Goal: Transaction & Acquisition: Purchase product/service

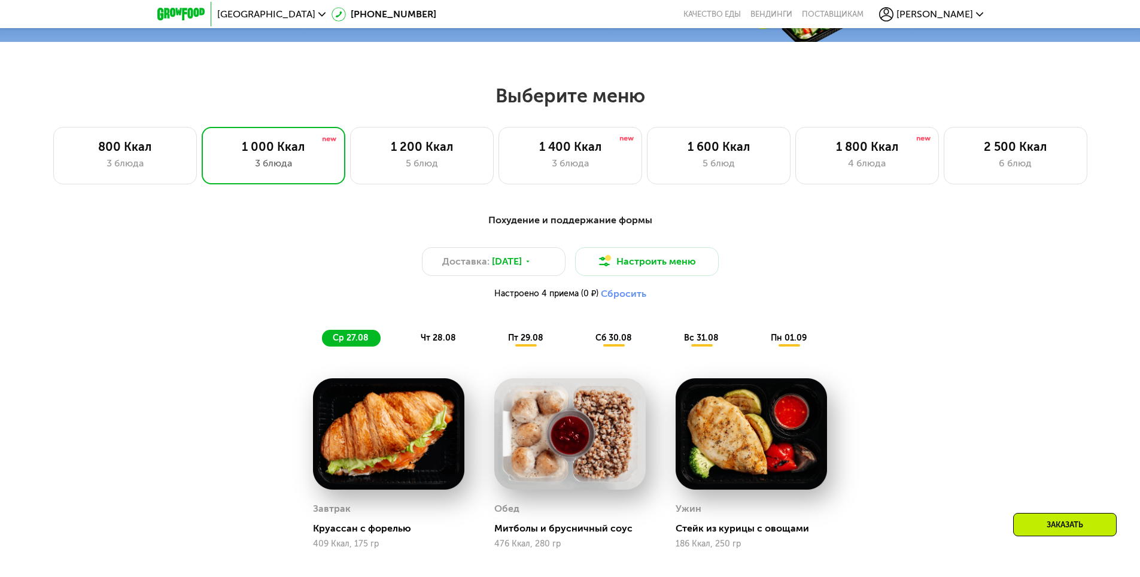
scroll to position [706, 0]
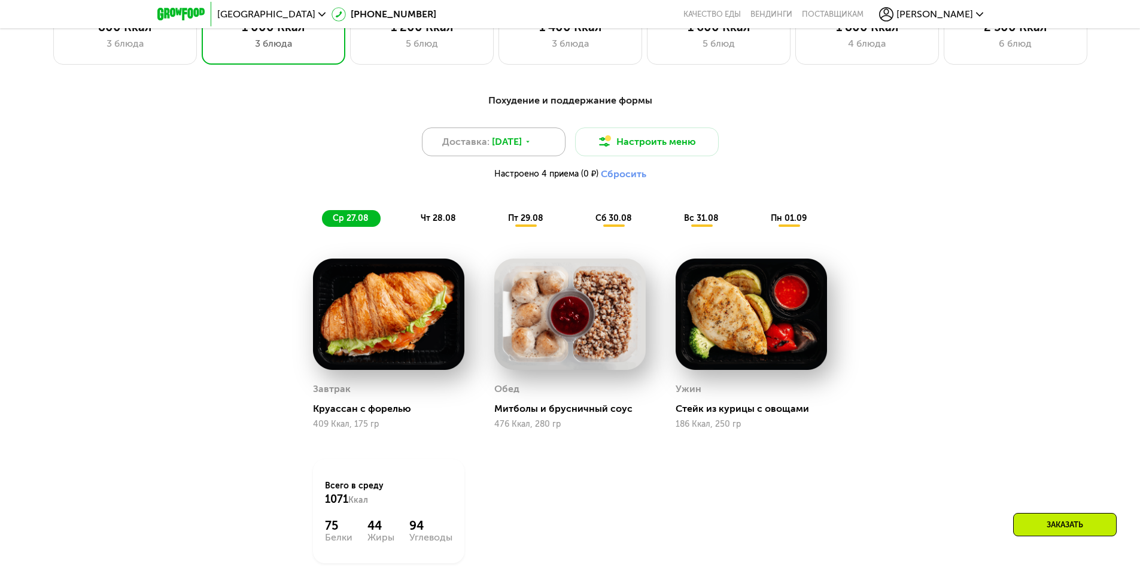
click at [508, 145] on span "[DATE]" at bounding box center [507, 142] width 30 height 14
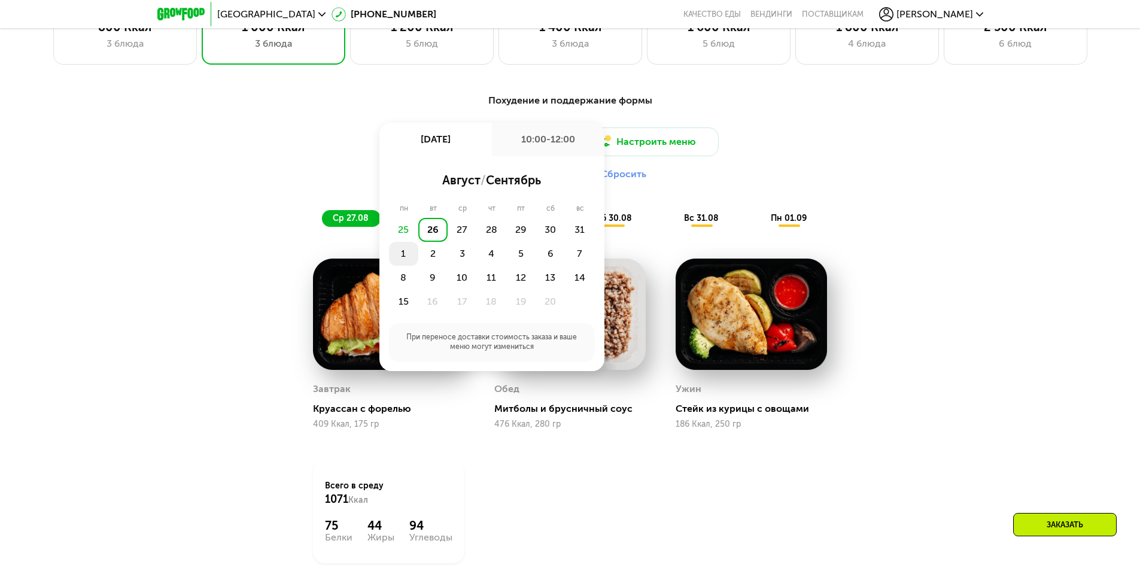
click at [418, 260] on div "1" at bounding box center [432, 254] width 29 height 24
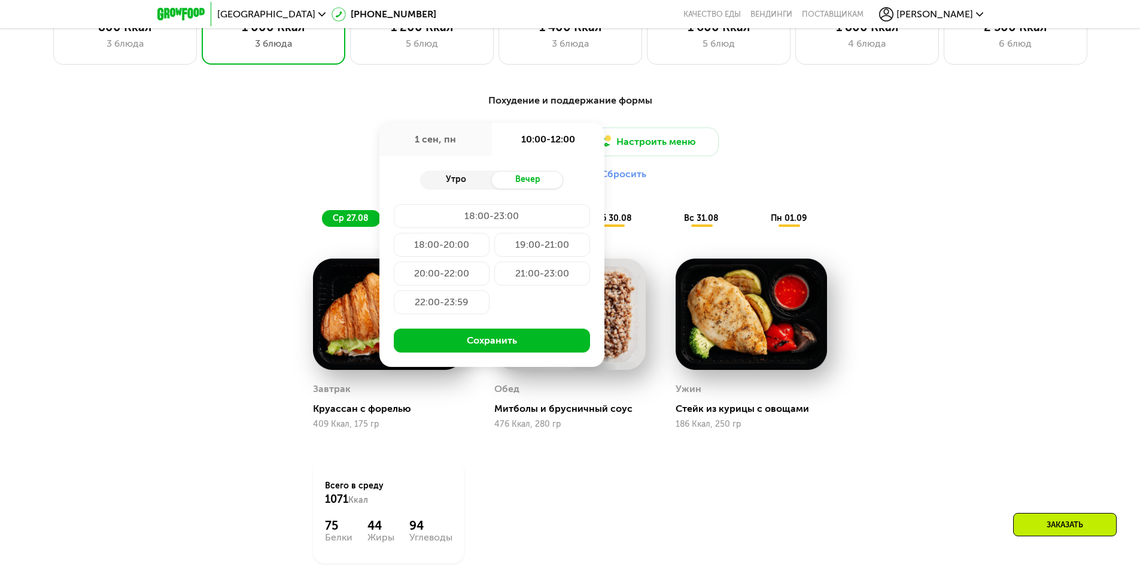
click at [459, 187] on div "Утро" at bounding box center [456, 180] width 72 height 17
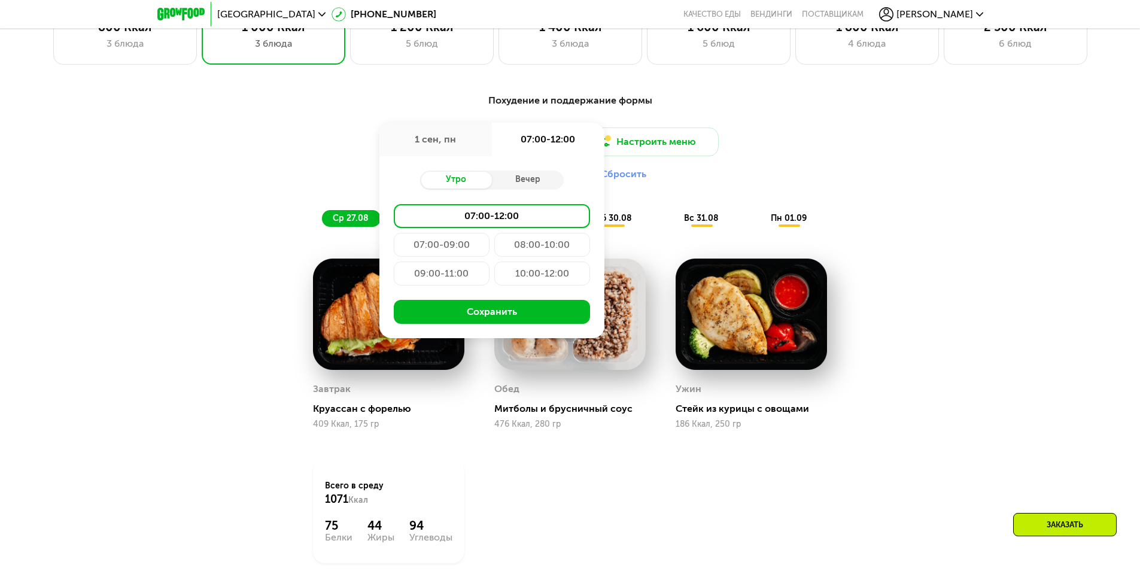
click at [545, 277] on div "10:00-12:00" at bounding box center [542, 274] width 96 height 24
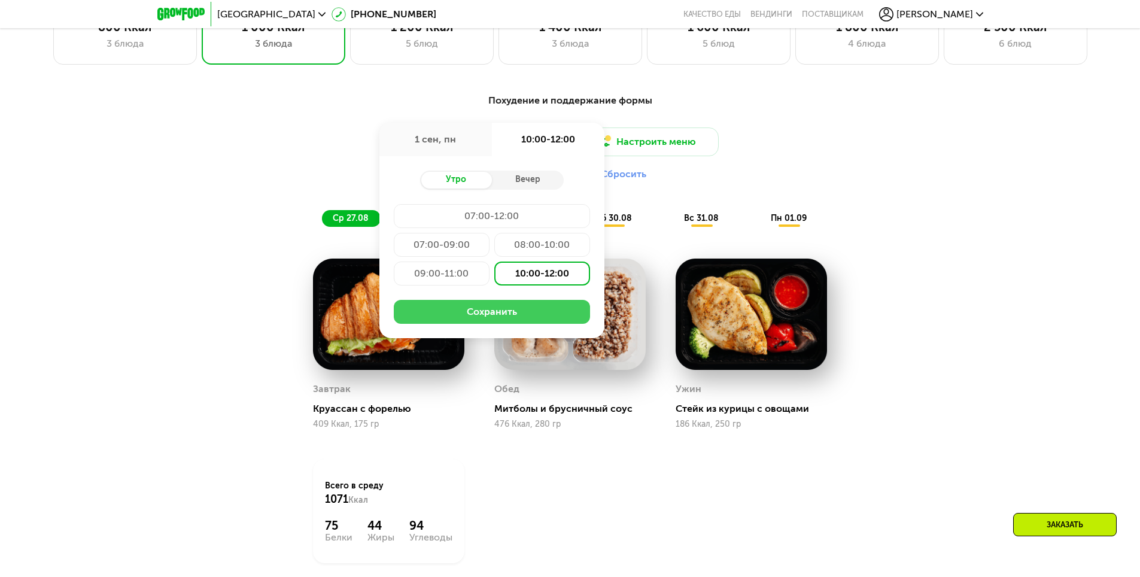
click at [514, 321] on button "Сохранить" at bounding box center [492, 312] width 196 height 24
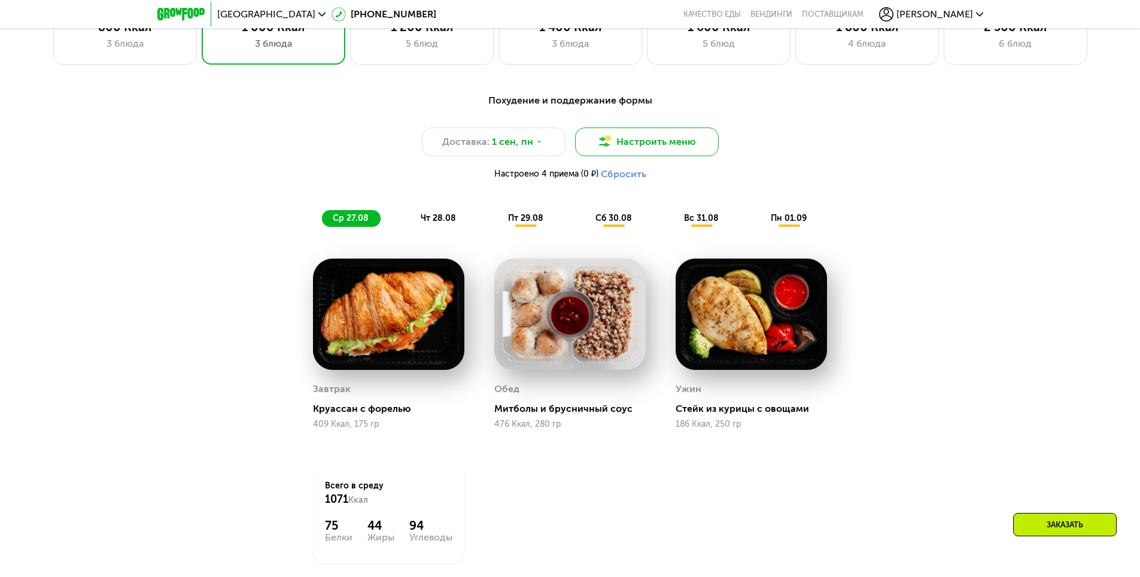
click at [629, 140] on button "Настроить меню" at bounding box center [647, 142] width 144 height 29
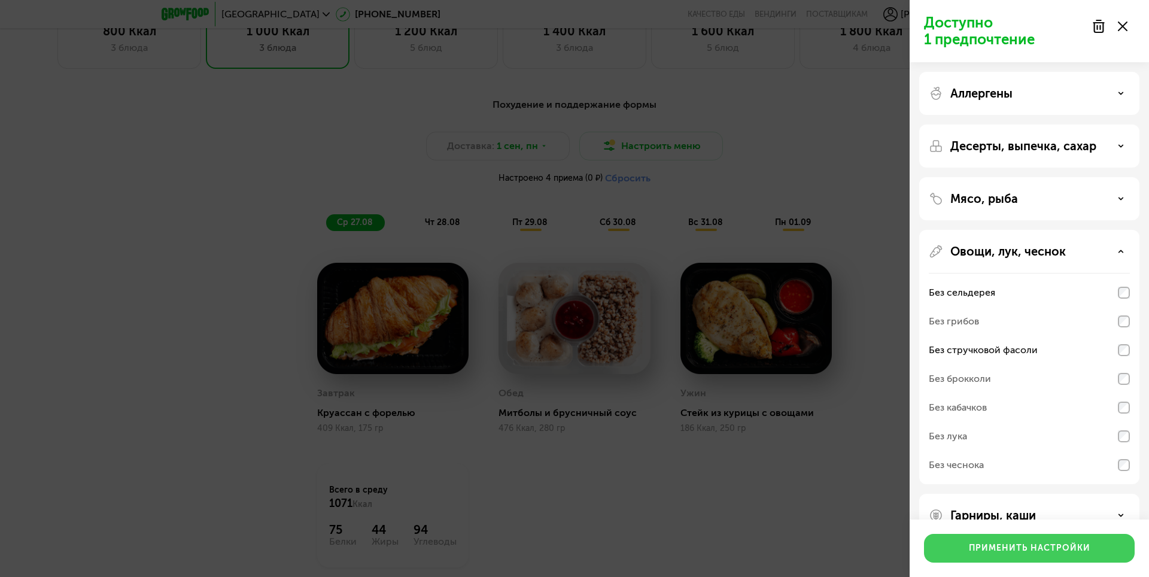
click at [1044, 549] on div "Применить настройки" at bounding box center [1030, 548] width 122 height 12
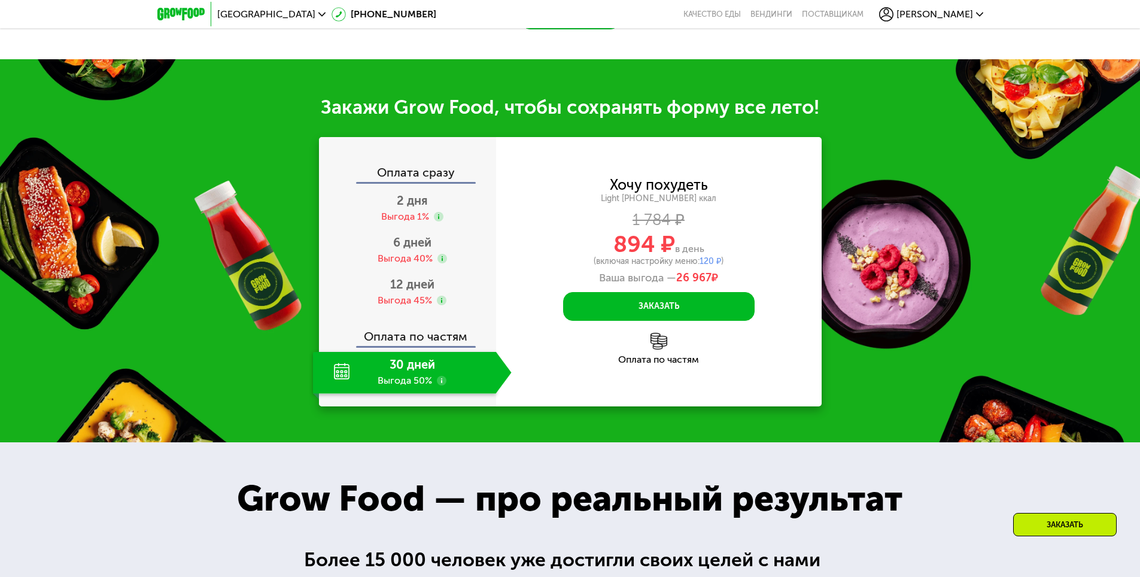
scroll to position [886, 0]
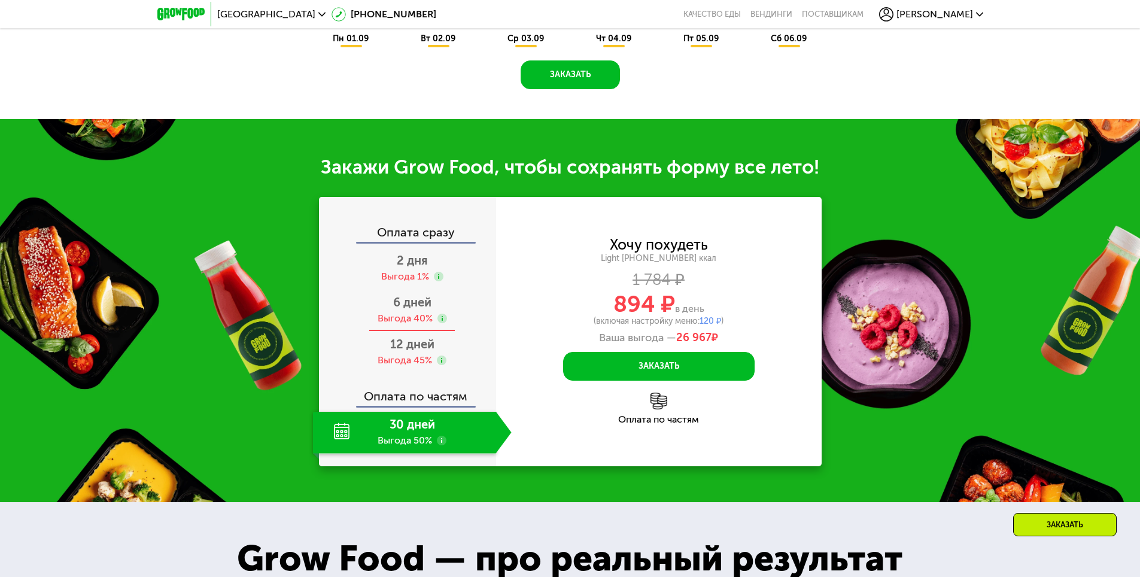
click at [421, 309] on span "6 дней" at bounding box center [412, 302] width 38 height 14
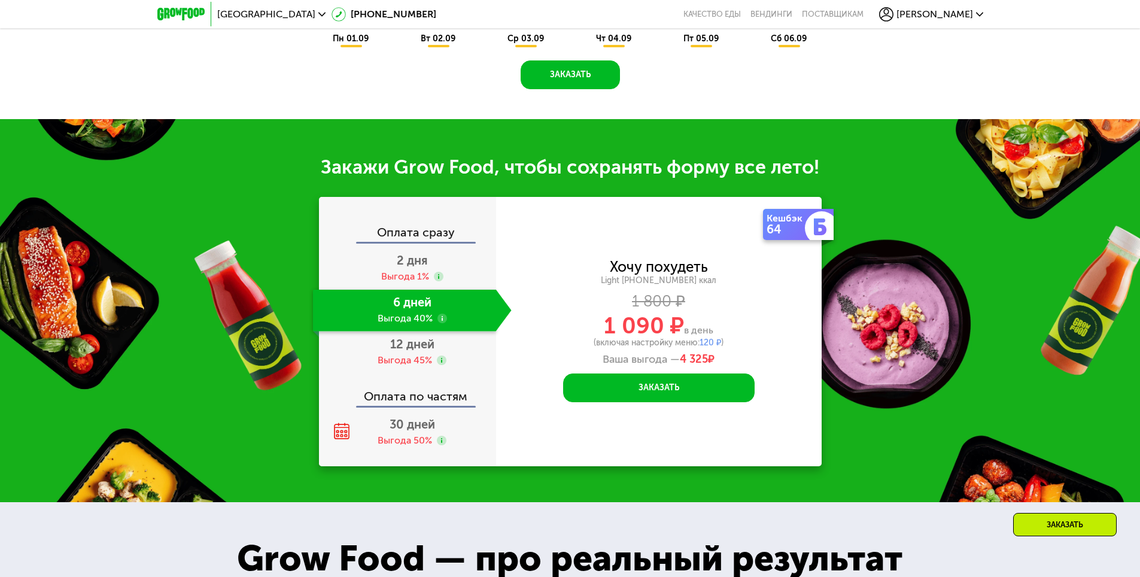
scroll to position [646, 0]
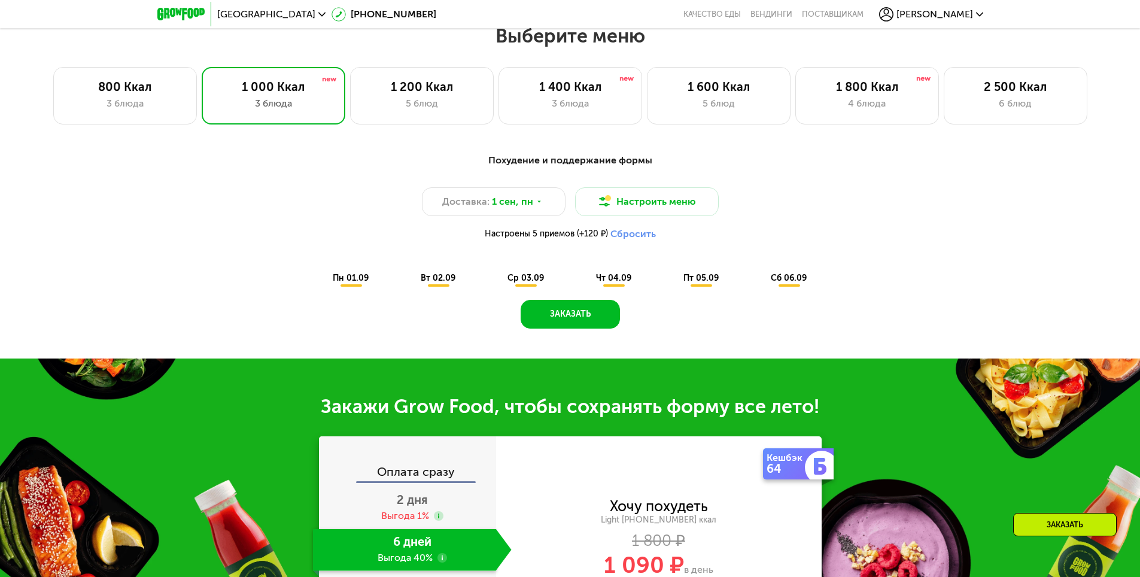
click at [410, 287] on div "пн 01.09" at bounding box center [438, 278] width 57 height 17
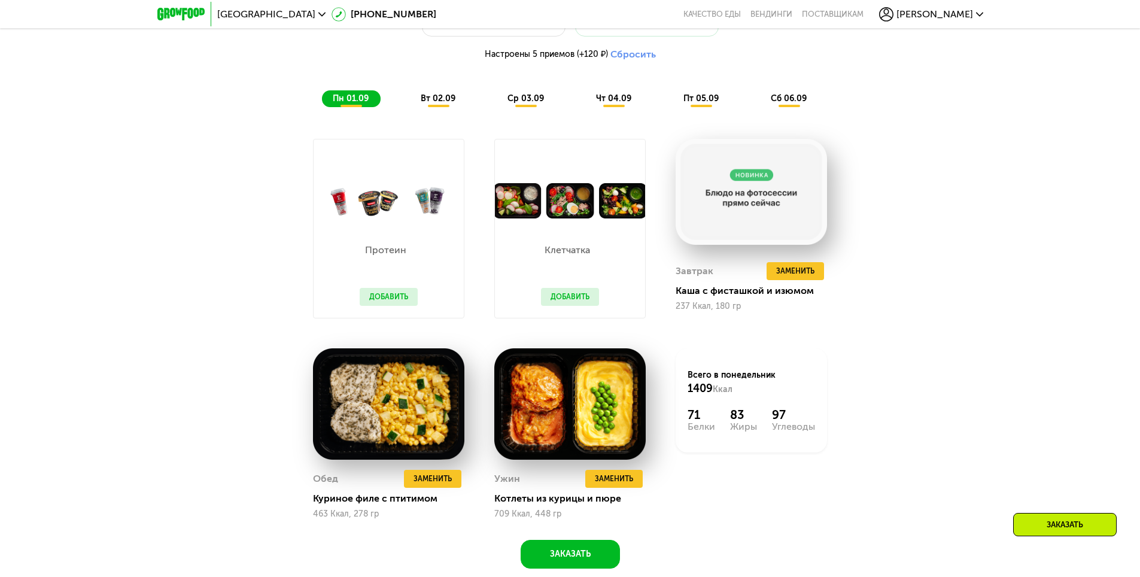
scroll to position [886, 0]
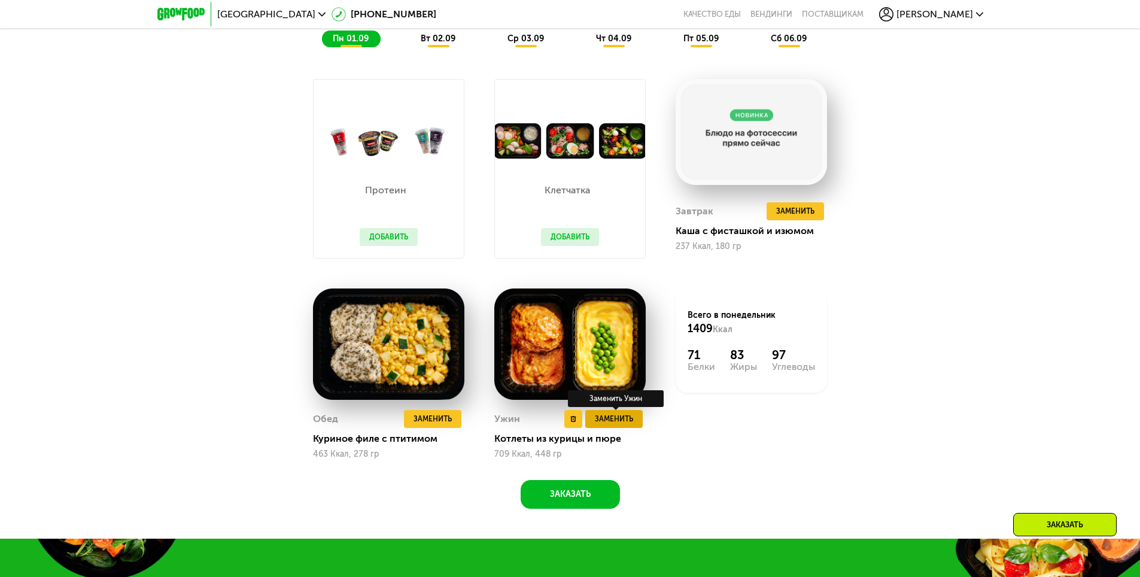
click at [607, 425] on span "Заменить" at bounding box center [614, 419] width 38 height 12
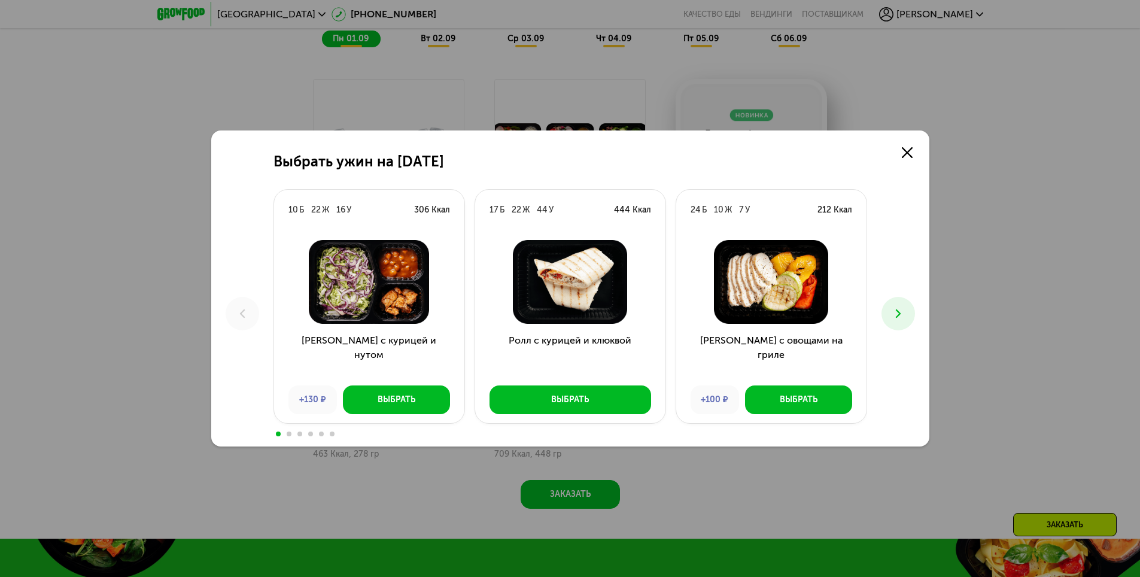
click at [901, 313] on icon at bounding box center [898, 313] width 14 height 14
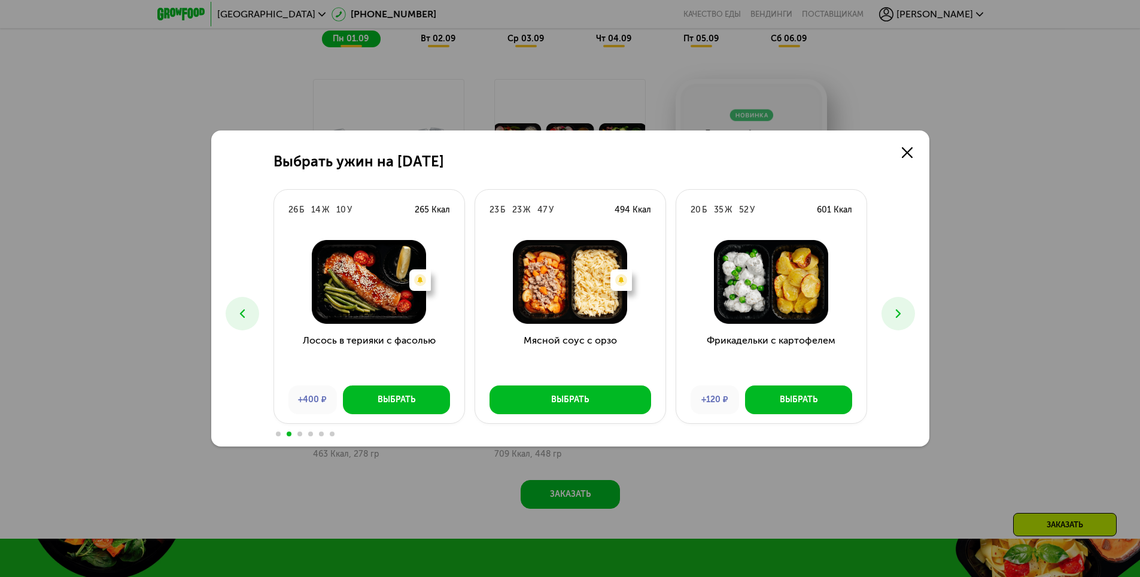
click at [902, 318] on icon at bounding box center [898, 313] width 14 height 14
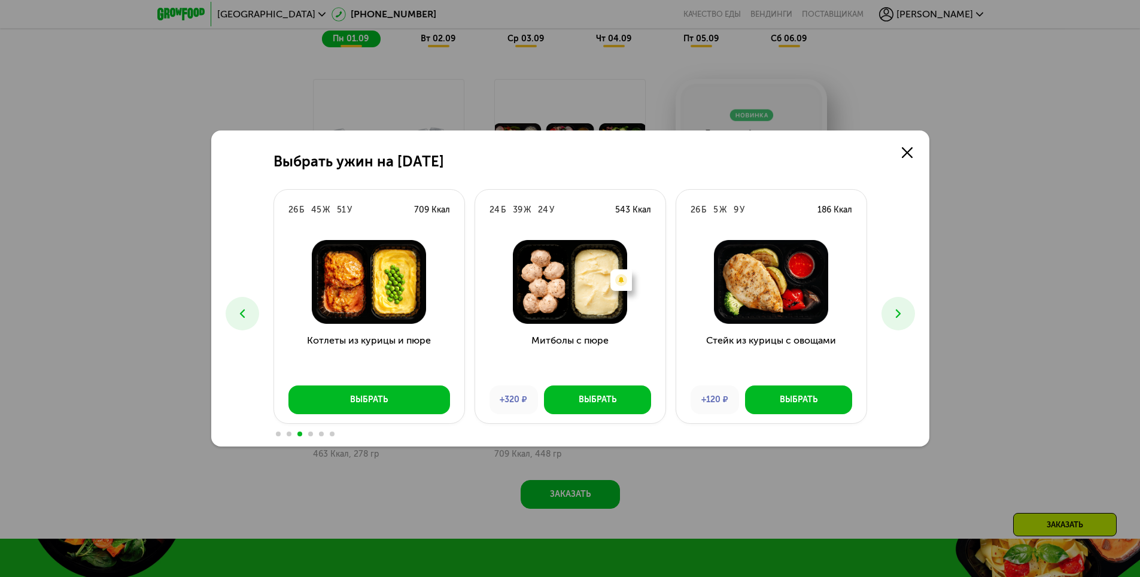
click at [902, 318] on icon at bounding box center [898, 313] width 14 height 14
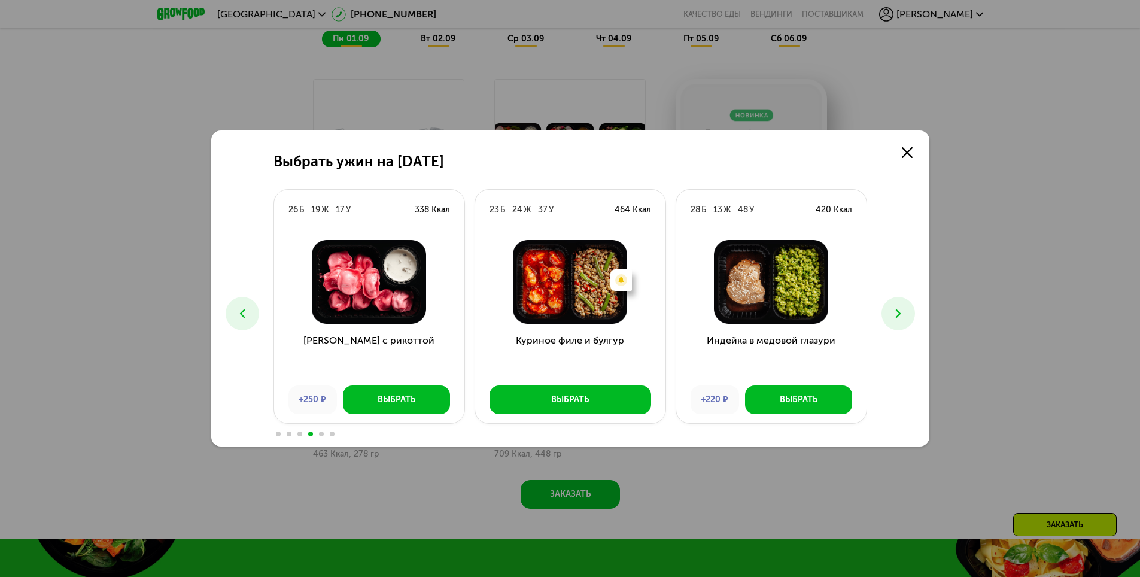
click at [893, 311] on icon at bounding box center [898, 313] width 14 height 14
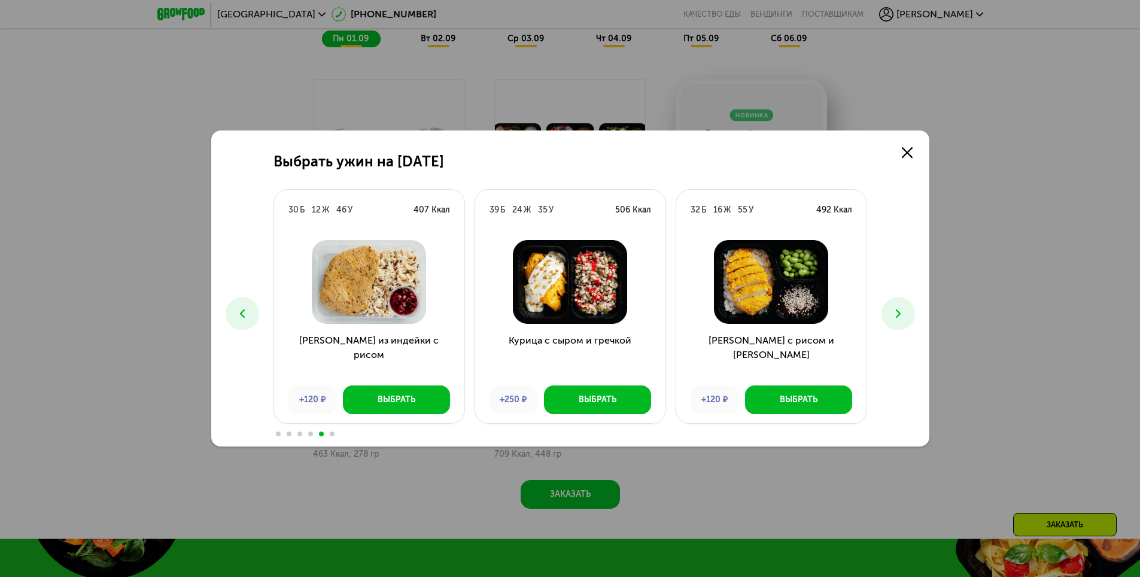
click at [893, 311] on icon at bounding box center [898, 313] width 14 height 14
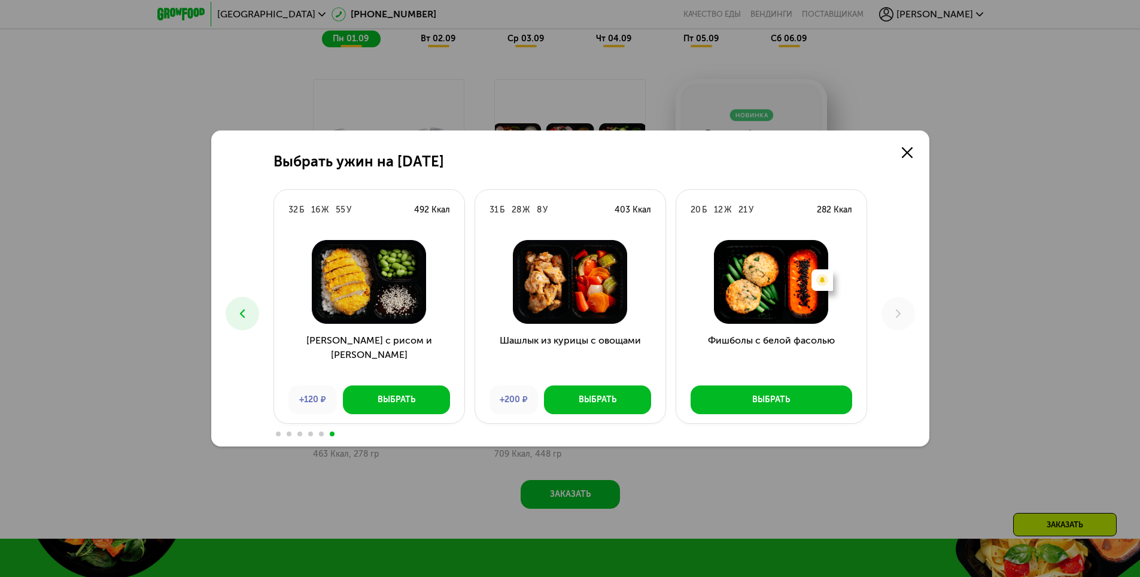
click at [241, 311] on icon at bounding box center [242, 313] width 14 height 14
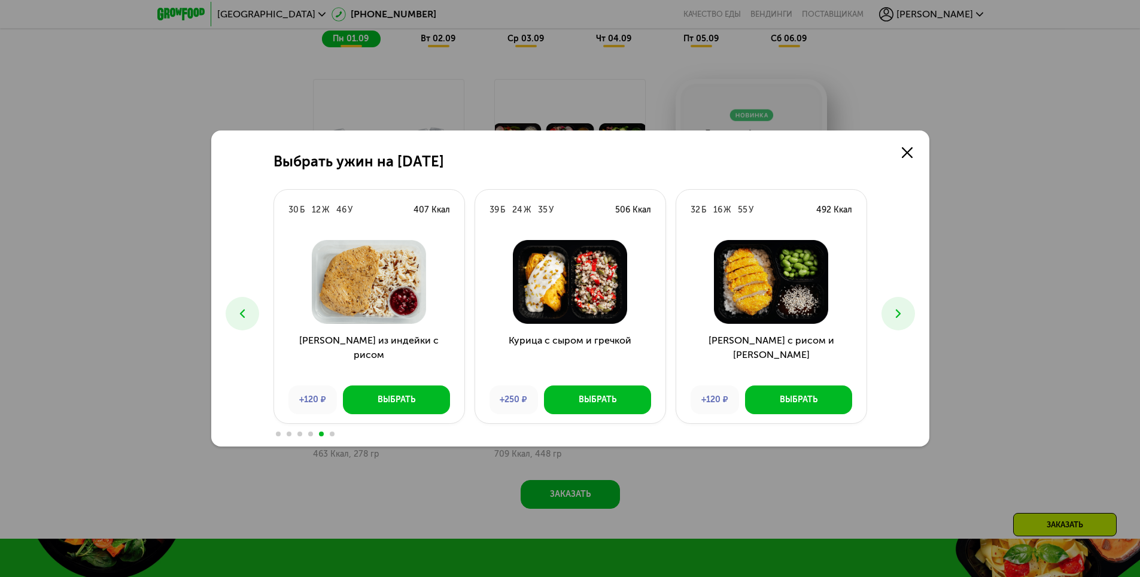
click at [241, 311] on icon at bounding box center [242, 313] width 14 height 14
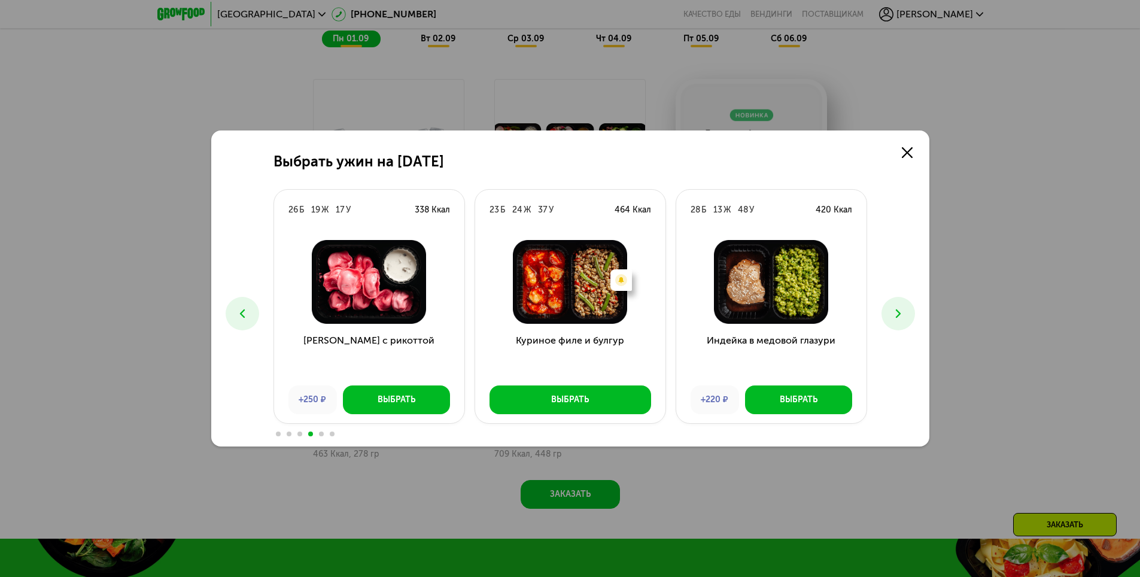
click at [241, 311] on icon at bounding box center [242, 313] width 14 height 14
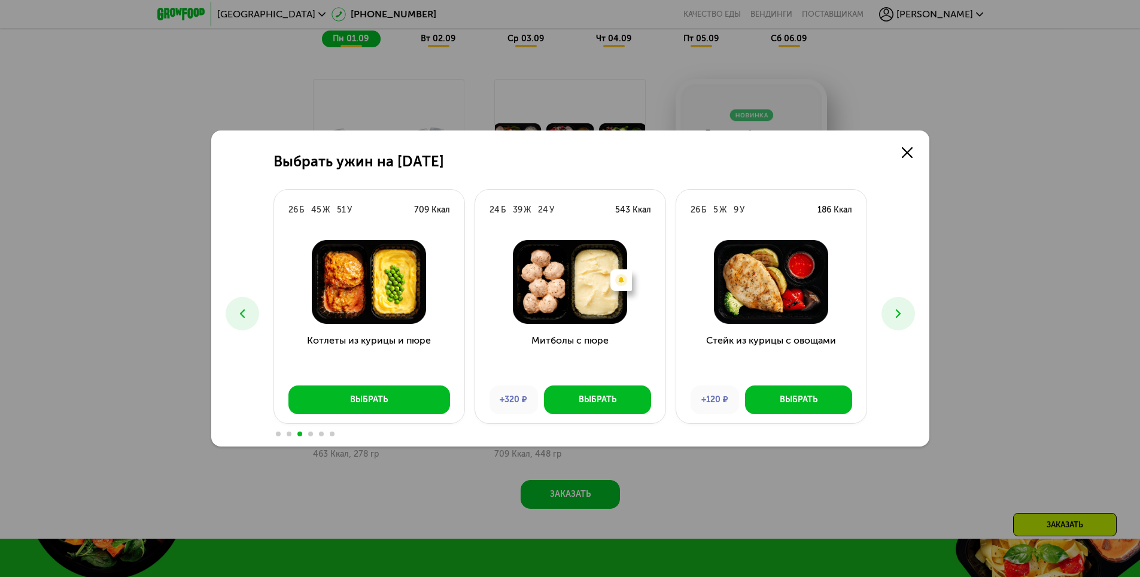
click at [241, 311] on icon at bounding box center [242, 313] width 14 height 14
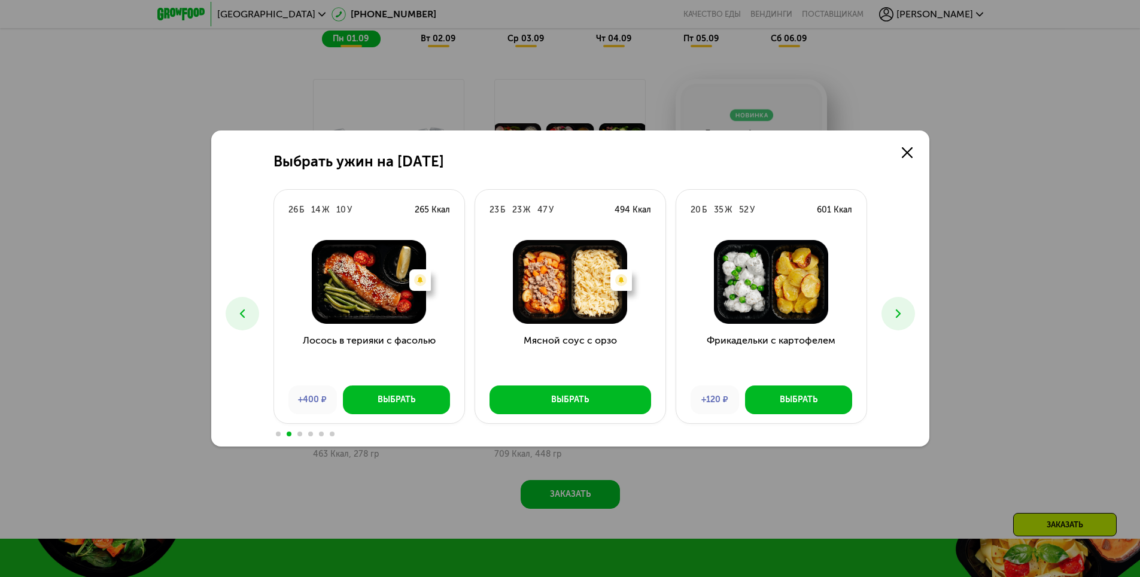
click at [241, 311] on icon at bounding box center [242, 313] width 14 height 14
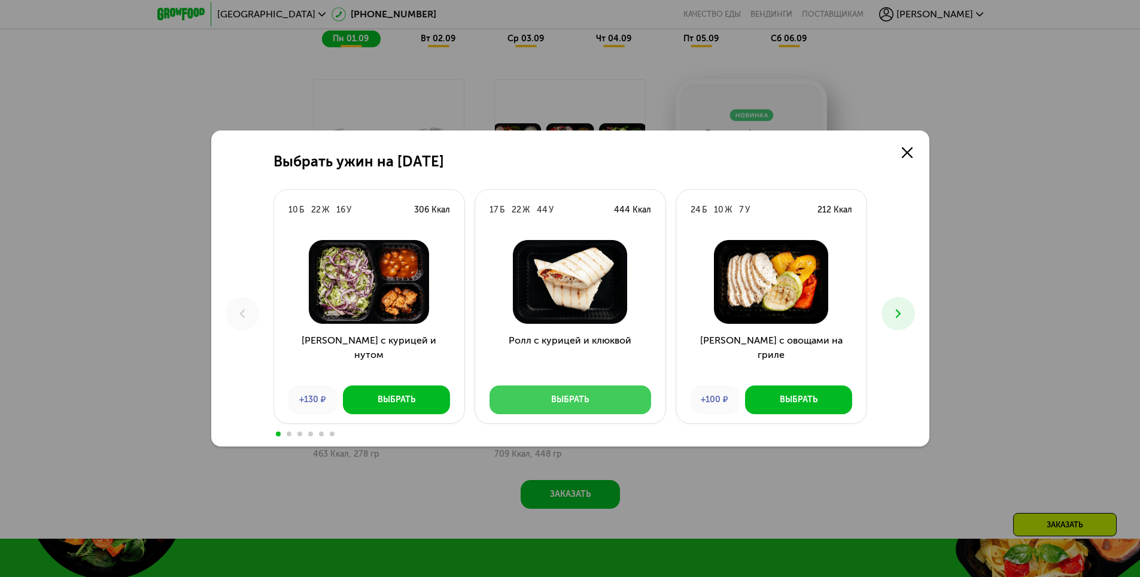
click at [564, 405] on div "Выбрать" at bounding box center [570, 400] width 38 height 12
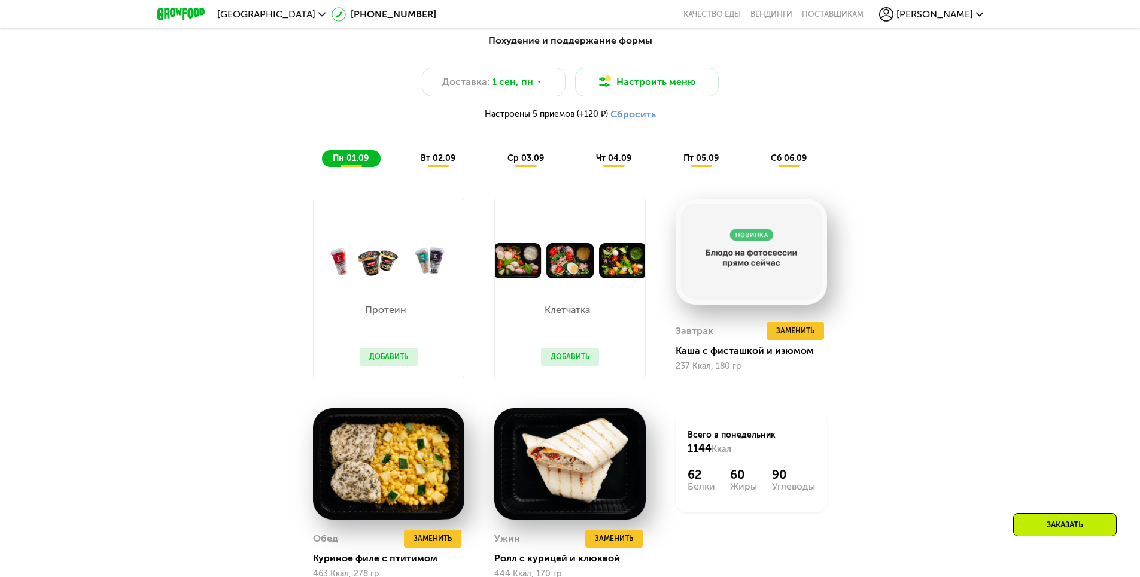
scroll to position [826, 0]
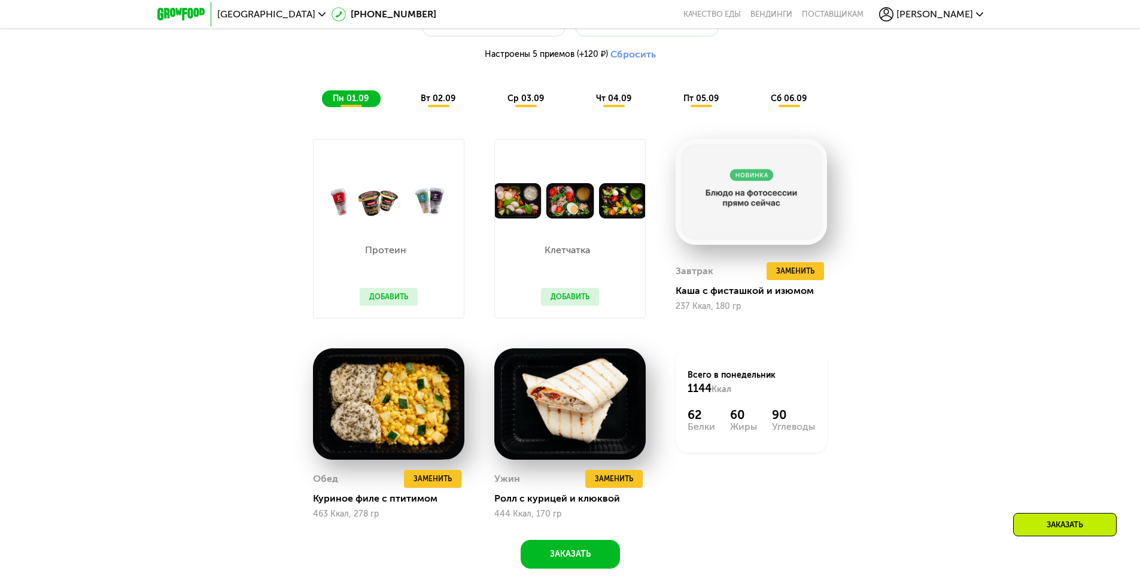
click at [551, 215] on img at bounding box center [570, 200] width 150 height 35
click at [584, 296] on button "Добавить" at bounding box center [570, 297] width 58 height 18
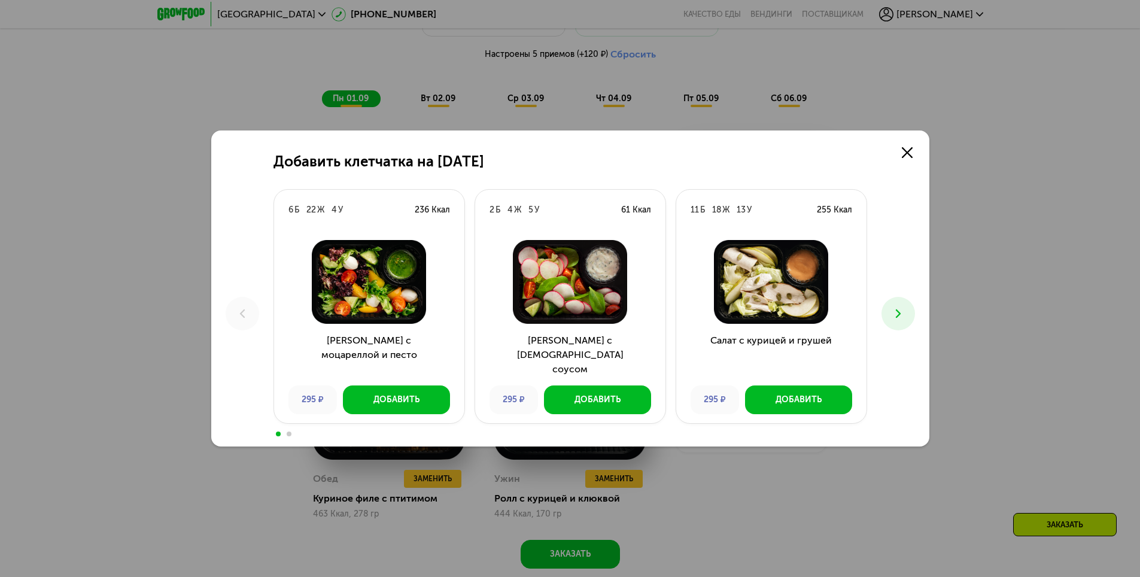
click at [900, 312] on icon at bounding box center [898, 313] width 14 height 14
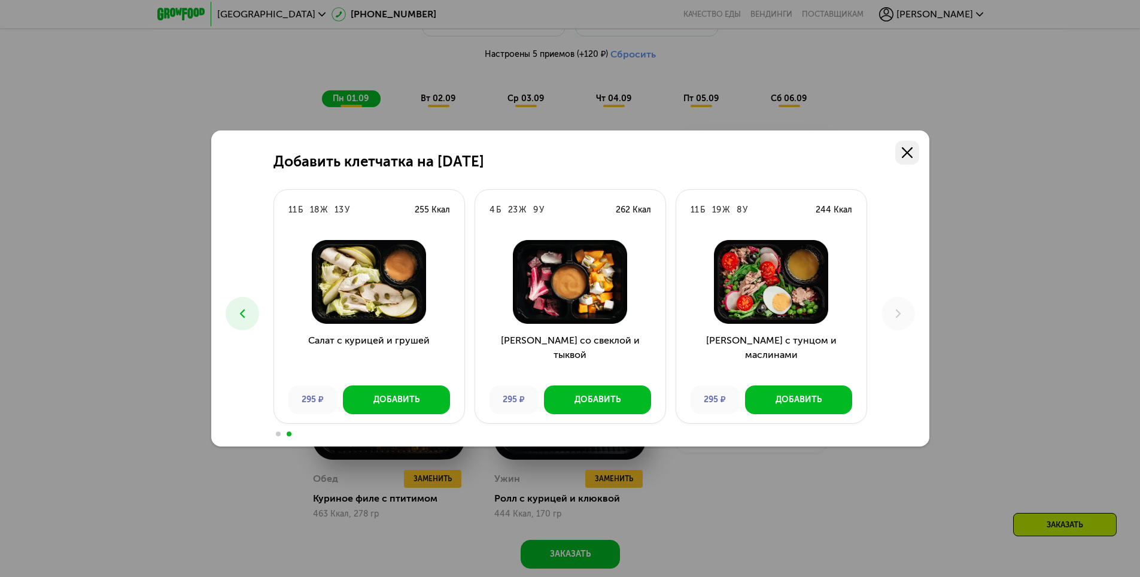
click at [906, 153] on use at bounding box center [907, 152] width 11 height 11
